Goal: Task Accomplishment & Management: Manage account settings

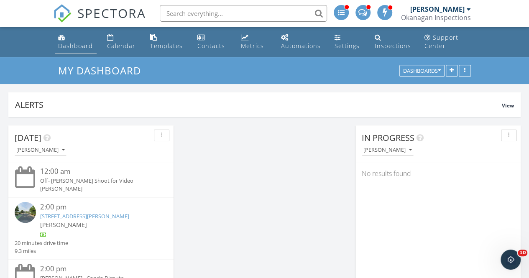
click at [62, 41] on div "Dashboard" at bounding box center [61, 37] width 7 height 7
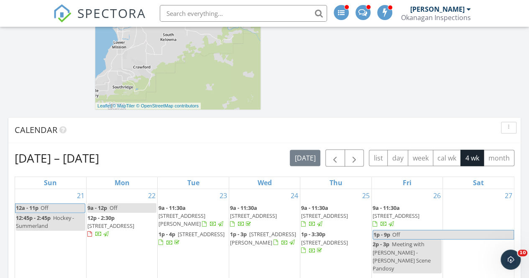
scroll to position [508, 0]
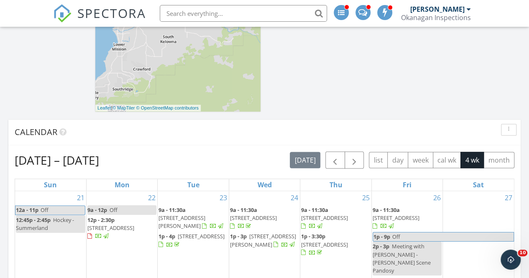
click at [418, 214] on span "[STREET_ADDRESS]" at bounding box center [396, 218] width 47 height 8
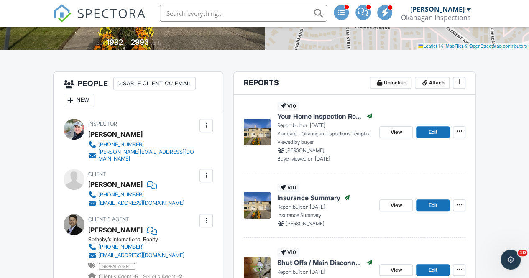
scroll to position [183, 0]
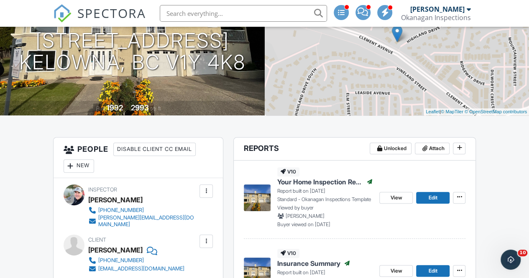
scroll to position [116, 0]
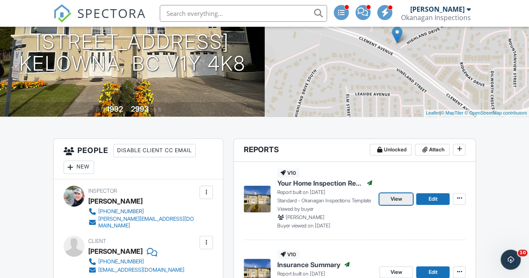
click at [398, 202] on span "View" at bounding box center [397, 199] width 12 height 8
